Goal: Task Accomplishment & Management: Manage account settings

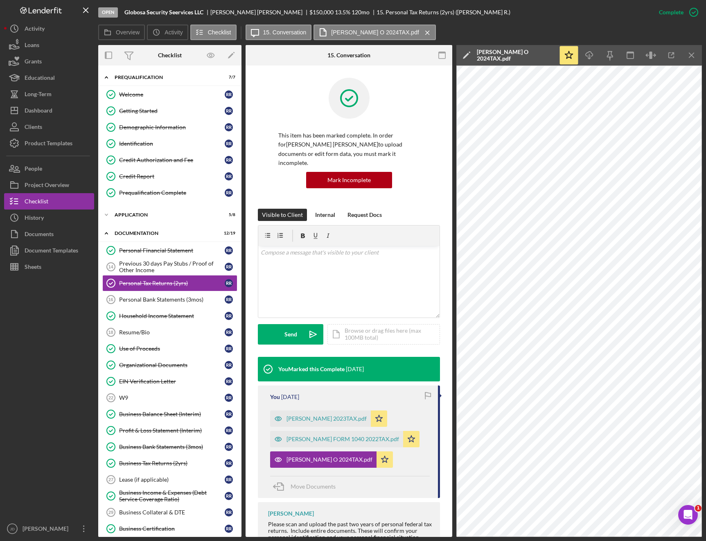
scroll to position [98, 0]
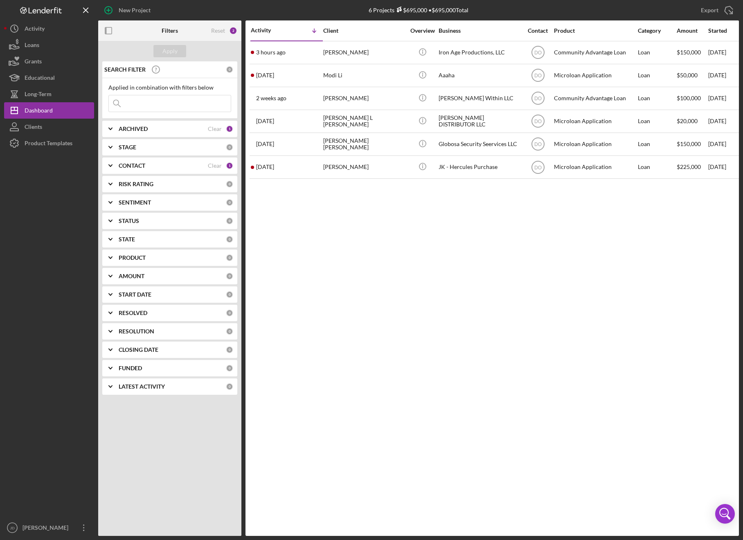
click at [110, 165] on polyline at bounding box center [110, 166] width 3 height 2
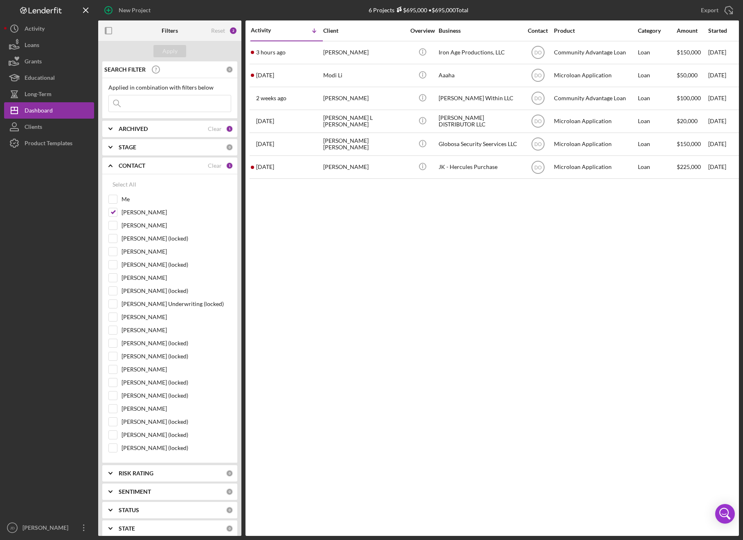
click at [422, 230] on div "Activity Icon/Table Sort Arrow Client Overview Business Contact Product Categor…" at bounding box center [491, 278] width 493 height 516
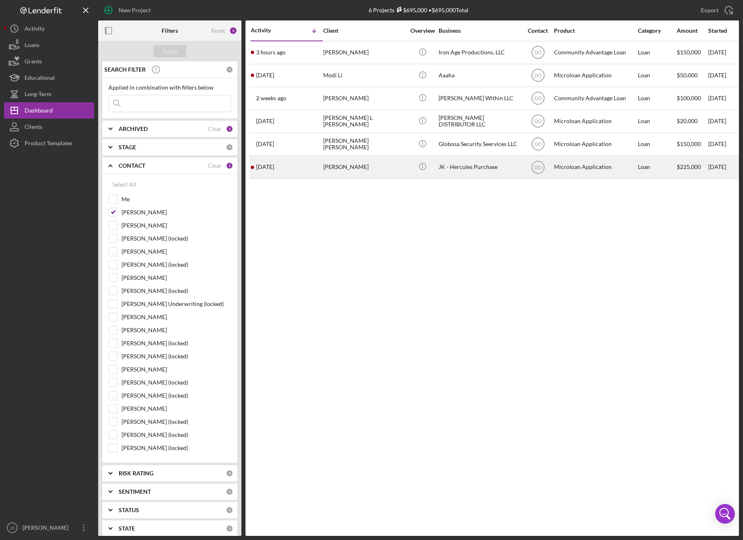
click at [469, 165] on div "JK - Hercules Purchase" at bounding box center [480, 167] width 82 height 22
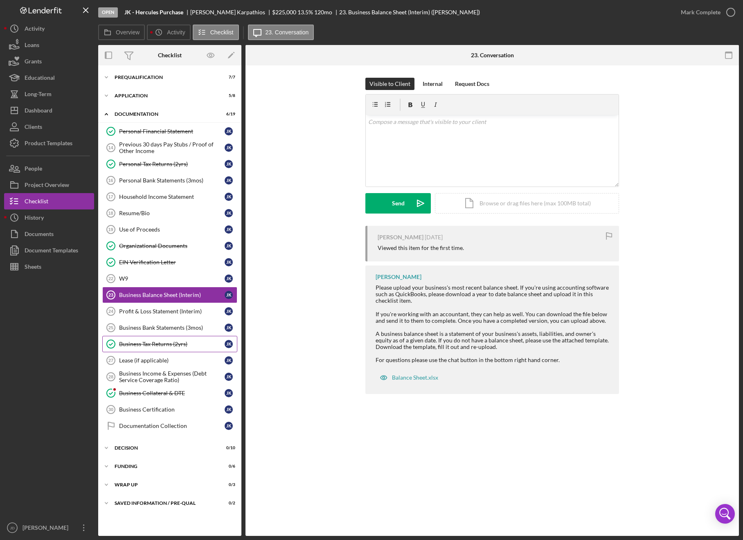
click at [158, 344] on div "Business Tax Returns (2yrs)" at bounding box center [172, 344] width 106 height 7
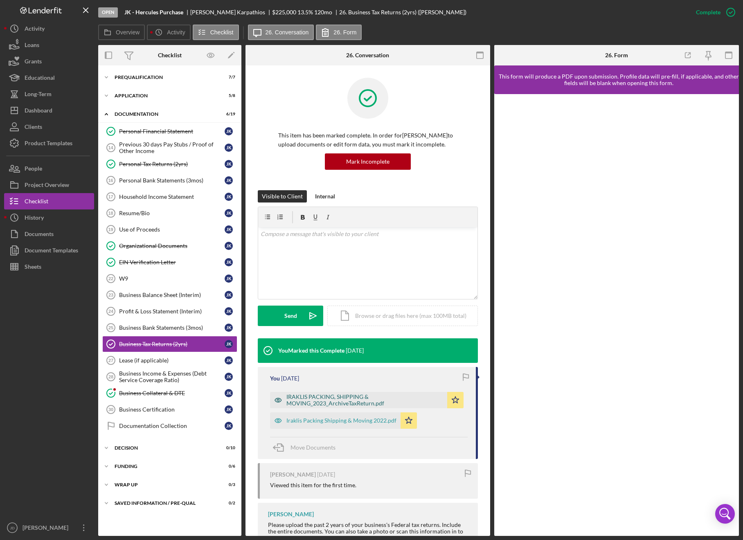
click at [338, 398] on div "IRAKLIS PACKING, SHIPPING & MOVING_2023_ArchiveTaxReturn.pdf" at bounding box center [364, 400] width 157 height 13
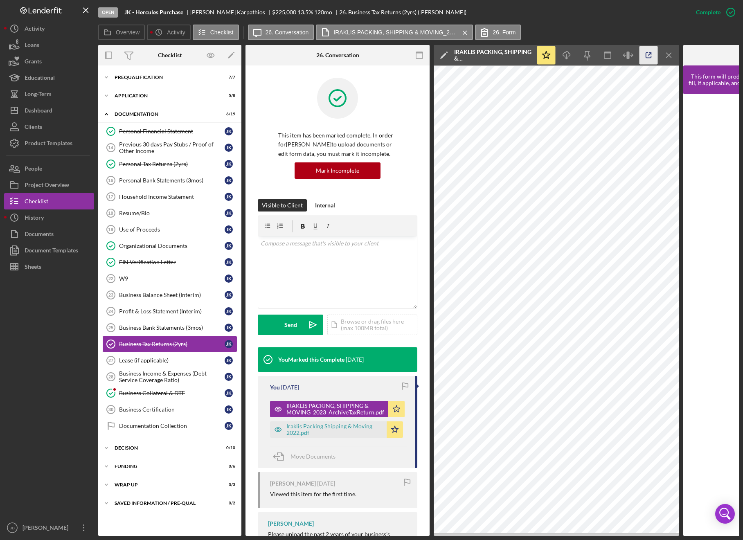
click at [645, 59] on icon "button" at bounding box center [648, 55] width 18 height 18
click at [349, 429] on div "Iraklis Packing Shipping & Moving 2022.pdf" at bounding box center [334, 429] width 96 height 13
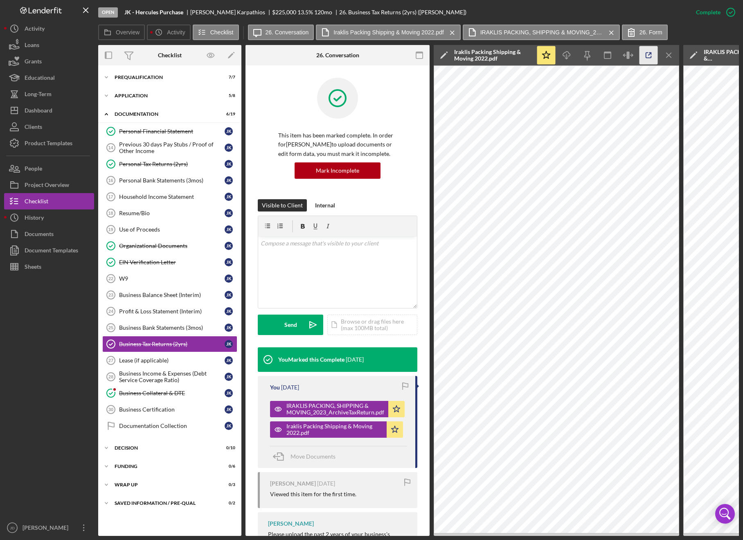
click at [650, 58] on icon "button" at bounding box center [648, 55] width 5 height 5
